Goal: Task Accomplishment & Management: Manage account settings

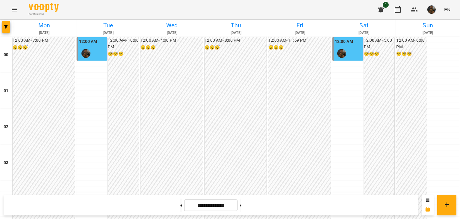
scroll to position [599, 0]
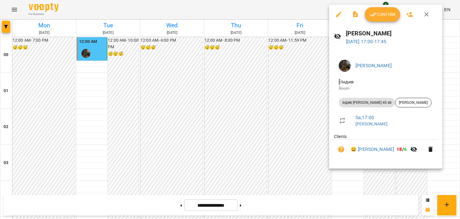
click at [386, 18] on button "Confirm" at bounding box center [382, 14] width 35 height 14
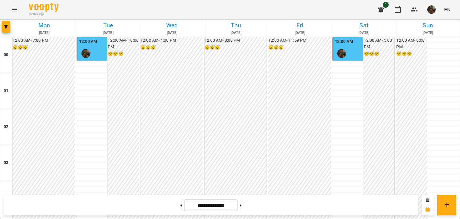
scroll to position [588, 0]
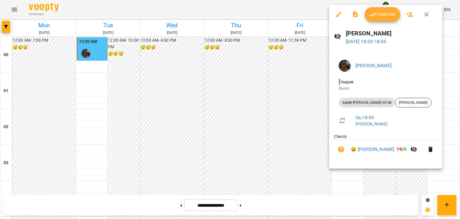
click at [319, 53] on div at bounding box center [230, 109] width 460 height 219
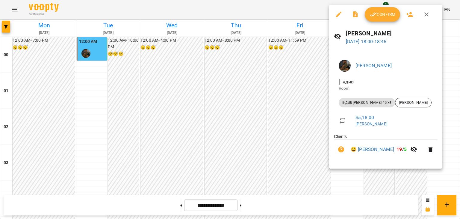
click at [378, 15] on span "Confirm" at bounding box center [383, 14] width 26 height 7
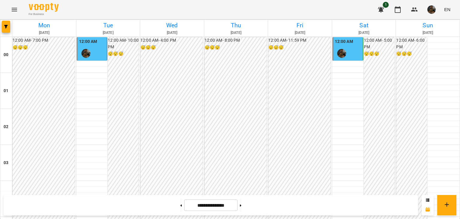
scroll to position [618, 0]
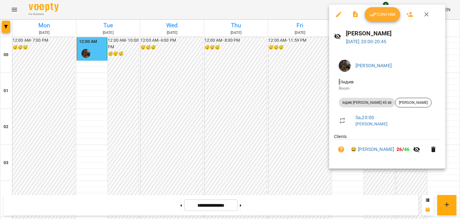
click at [384, 19] on button "Confirm" at bounding box center [382, 14] width 35 height 14
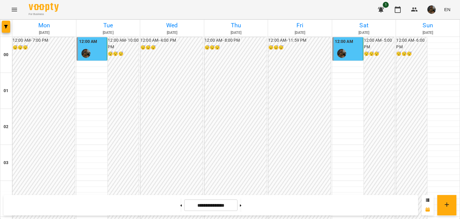
scroll to position [599, 0]
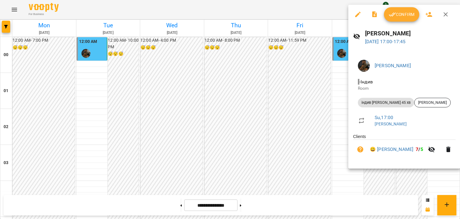
click at [402, 19] on button "Confirm" at bounding box center [401, 14] width 35 height 14
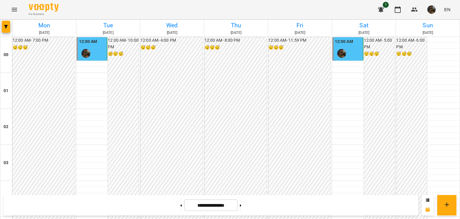
scroll to position [588, 0]
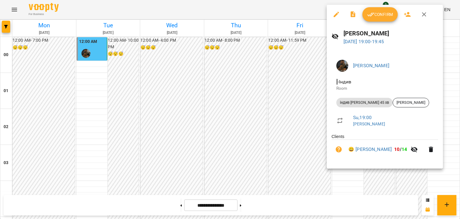
drag, startPoint x: 236, startPoint y: 129, endPoint x: 151, endPoint y: 1, distance: 153.8
click at [236, 128] on div at bounding box center [230, 109] width 460 height 219
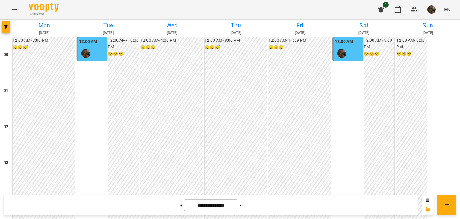
scroll to position [588, 0]
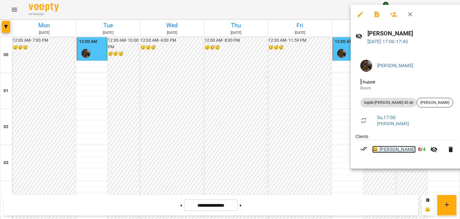
click at [384, 146] on link "😀 Давід Schirmbeck" at bounding box center [393, 149] width 43 height 7
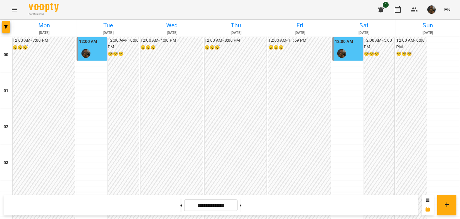
scroll to position [558, 0]
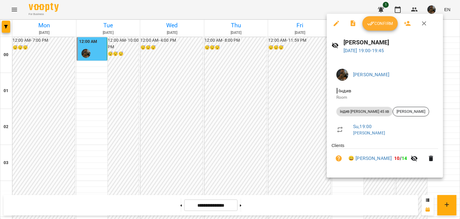
click at [261, 121] on div at bounding box center [230, 109] width 460 height 219
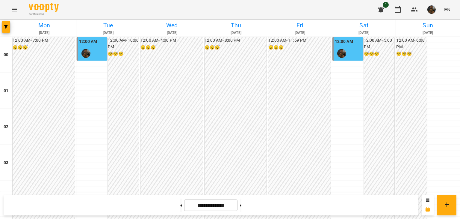
scroll to position [618, 0]
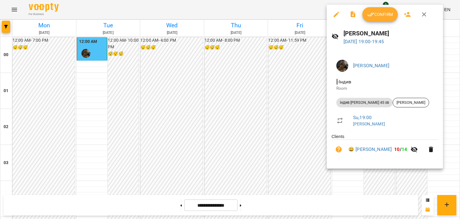
click at [281, 115] on div at bounding box center [230, 109] width 460 height 219
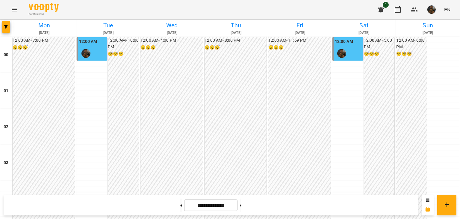
scroll to position [588, 0]
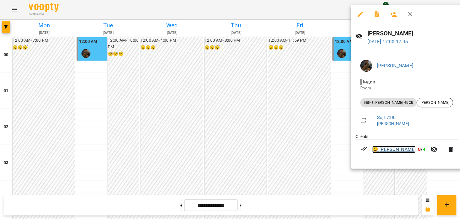
click at [382, 153] on link "😀 Давід Schirmbeck" at bounding box center [393, 149] width 43 height 7
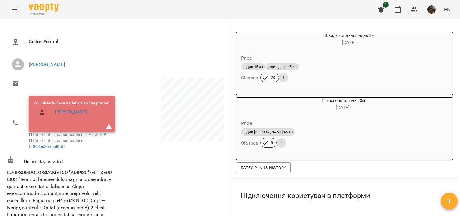
scroll to position [60, 0]
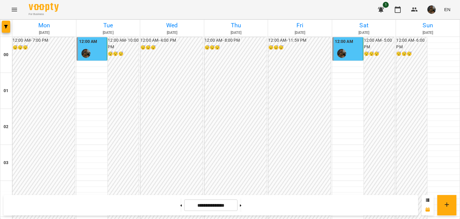
scroll to position [618, 0]
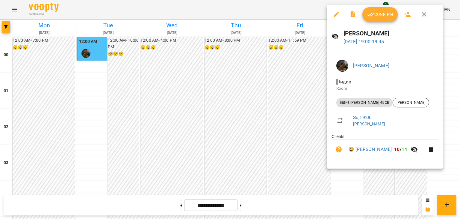
click at [310, 149] on div at bounding box center [230, 109] width 460 height 219
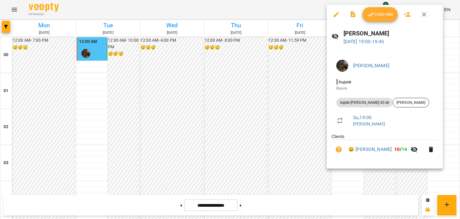
click at [234, 141] on div at bounding box center [230, 109] width 460 height 219
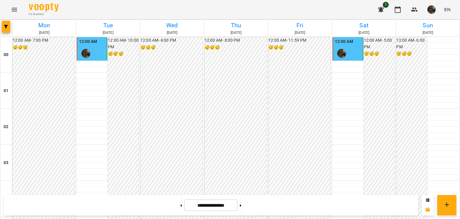
scroll to position [708, 0]
